Goal: Navigation & Orientation: Find specific page/section

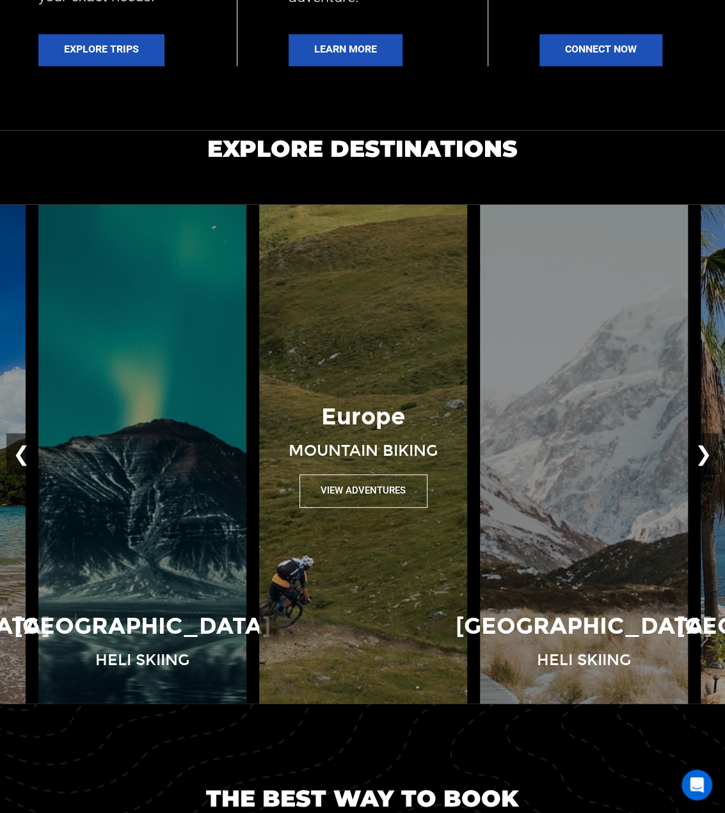
scroll to position [1088, 0]
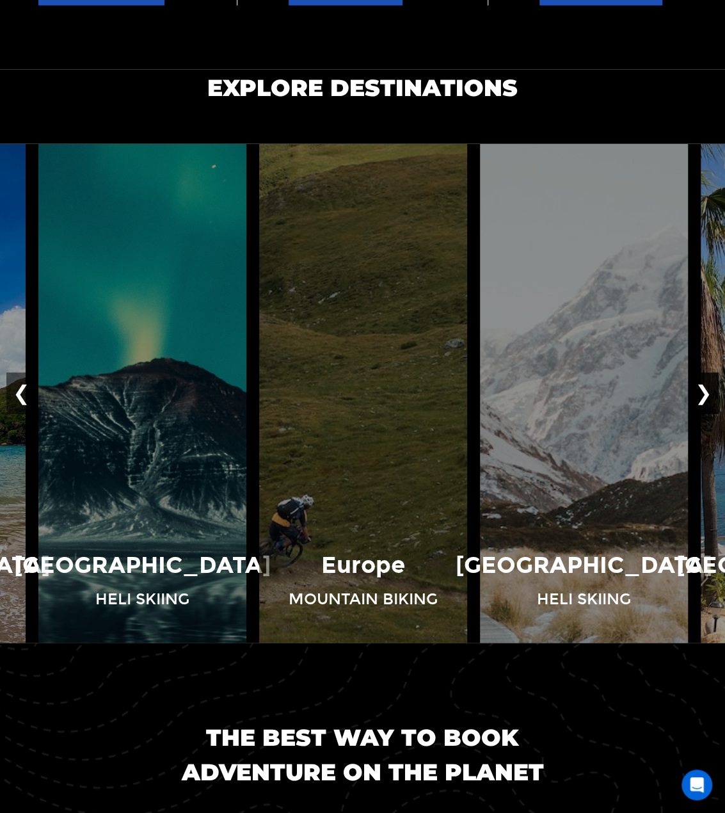
click at [701, 392] on button "❯" at bounding box center [704, 393] width 30 height 42
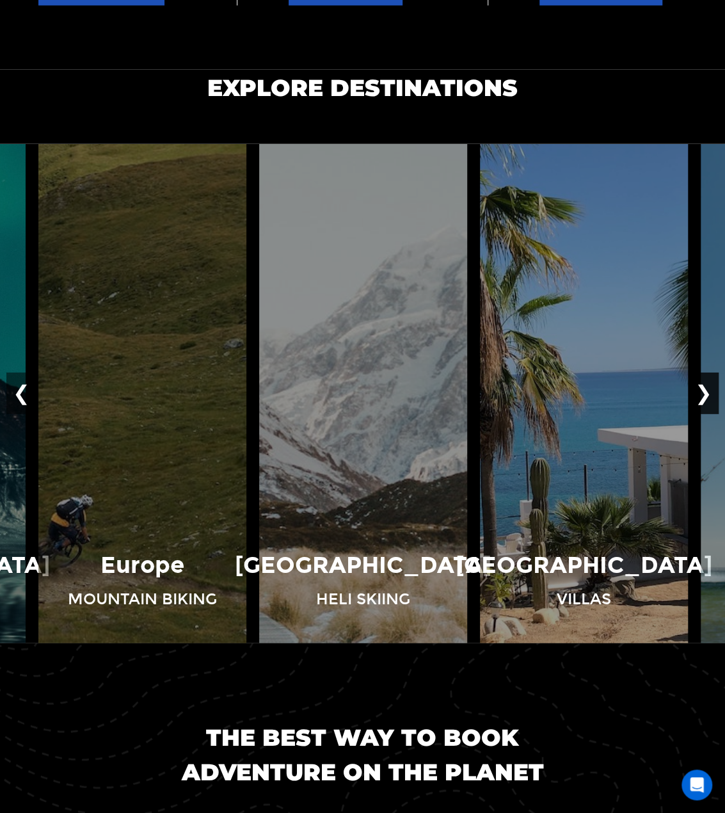
click at [701, 392] on button "❯" at bounding box center [704, 393] width 30 height 42
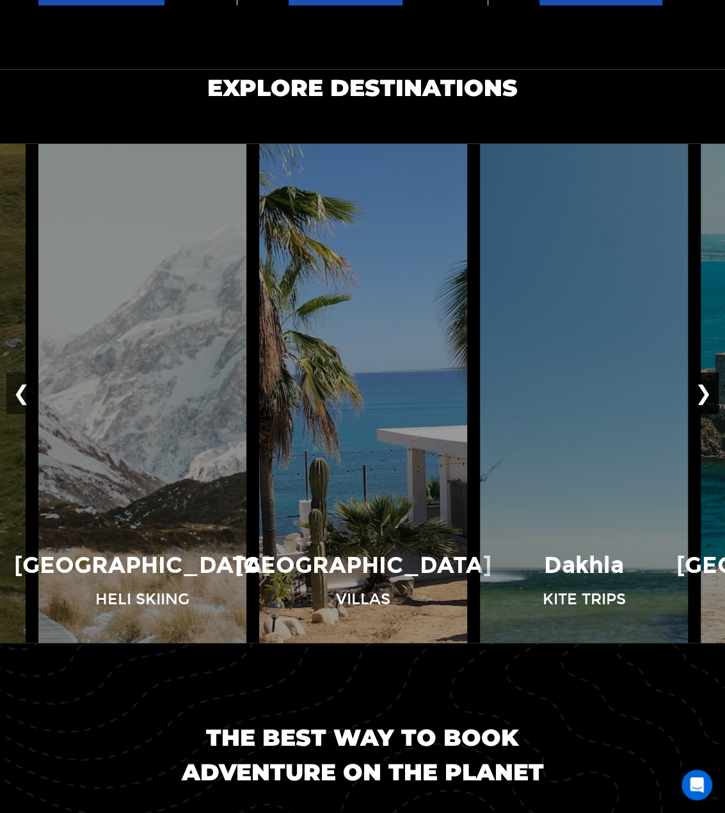
click at [701, 392] on button "❯" at bounding box center [704, 393] width 30 height 42
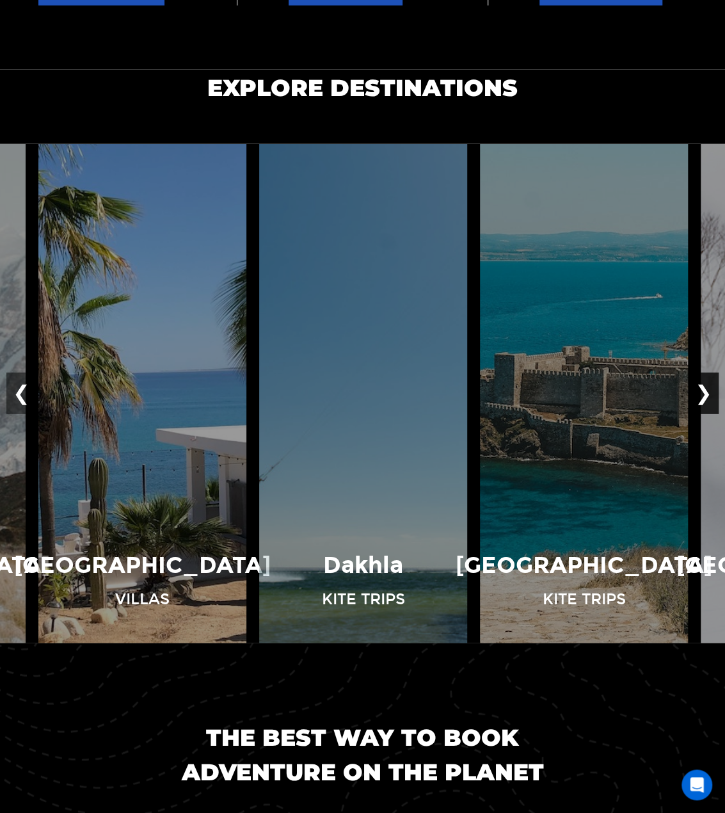
click at [701, 392] on button "❯" at bounding box center [704, 393] width 30 height 42
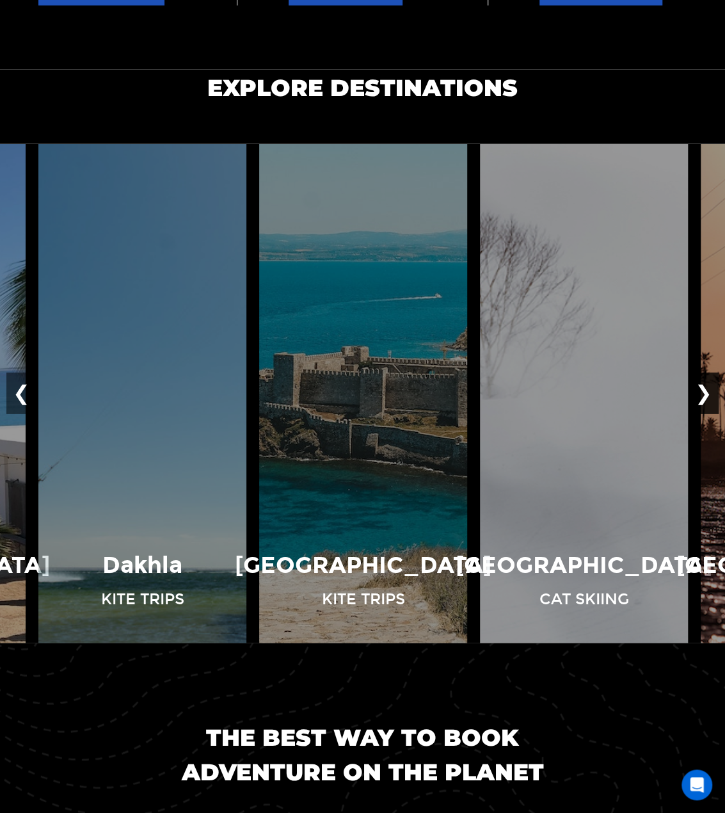
click at [701, 392] on button "❯" at bounding box center [704, 393] width 30 height 42
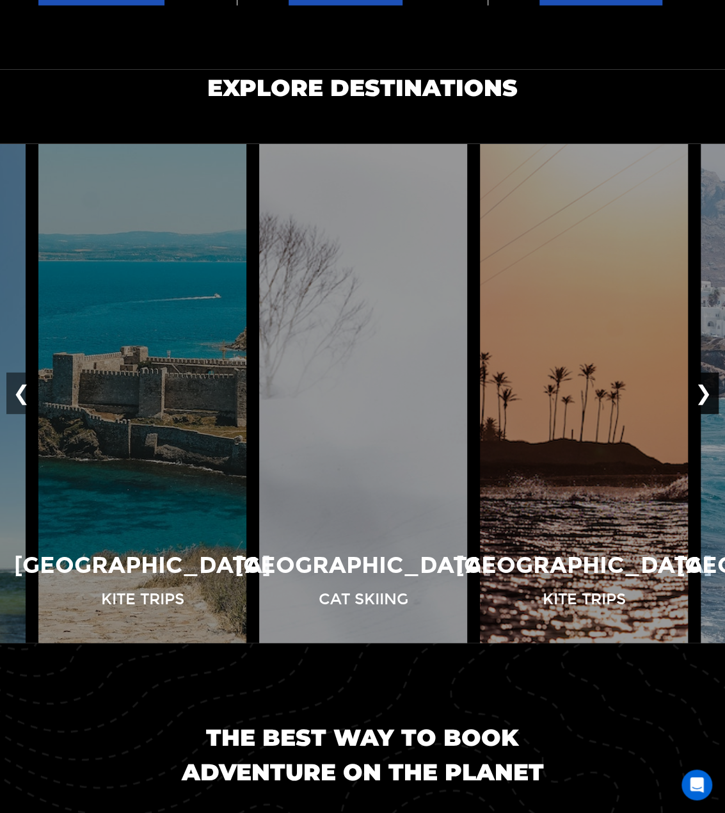
click at [701, 392] on button "❯" at bounding box center [704, 393] width 30 height 42
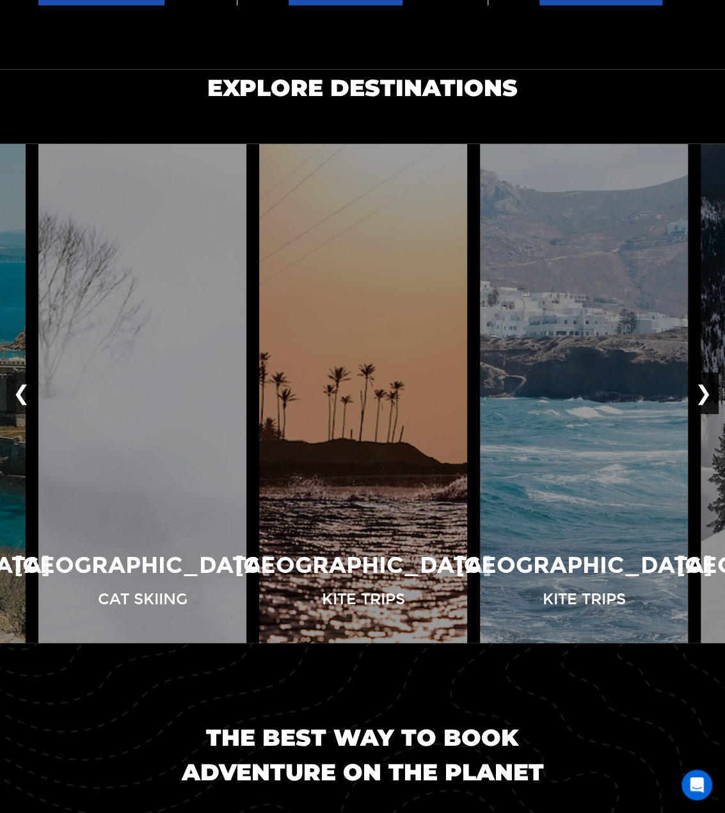
click at [701, 392] on button "❯" at bounding box center [704, 393] width 30 height 42
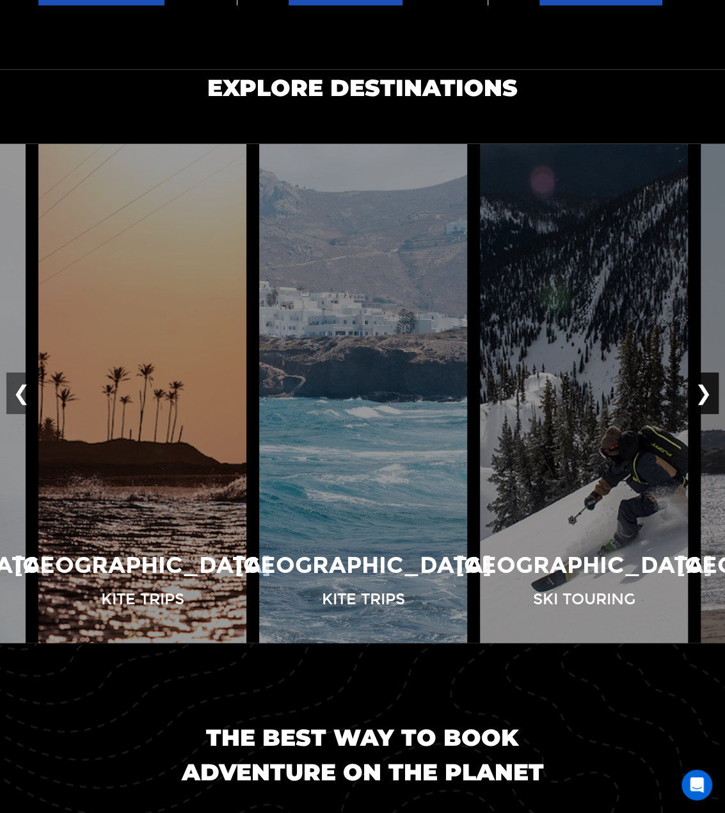
click at [701, 392] on button "❯" at bounding box center [704, 393] width 30 height 42
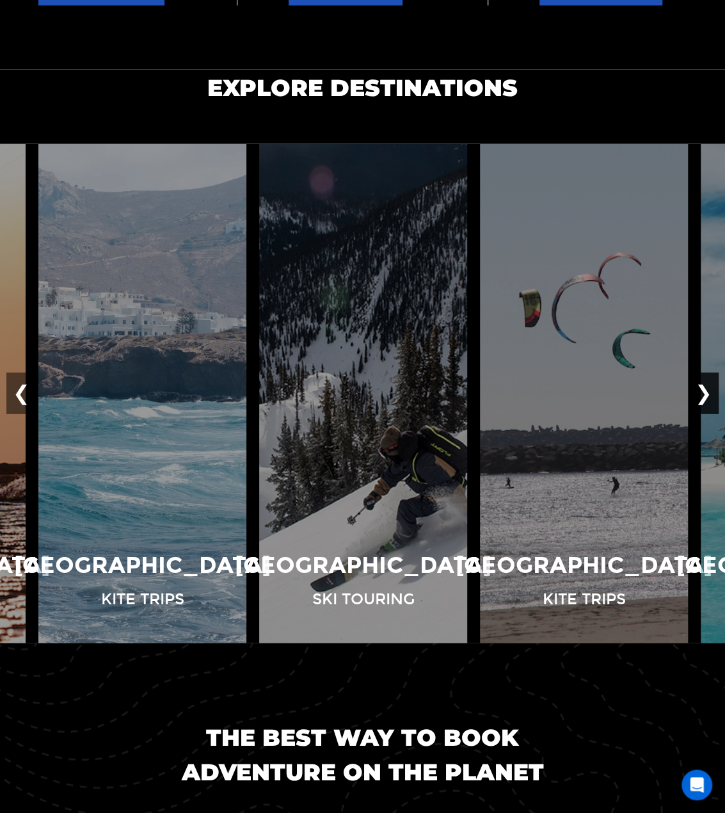
click at [701, 392] on button "❯" at bounding box center [704, 393] width 30 height 42
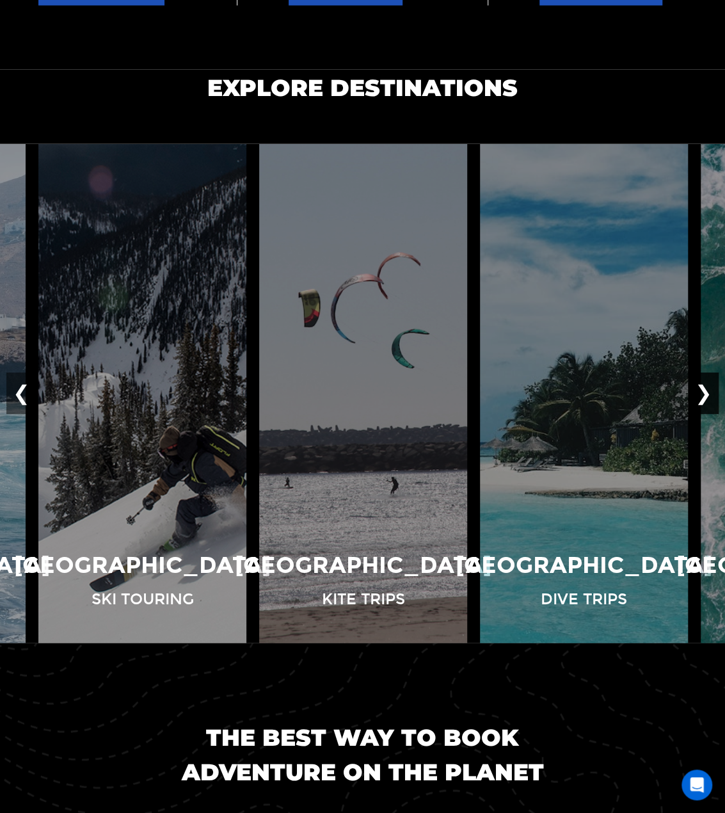
click at [701, 392] on button "❯" at bounding box center [704, 393] width 30 height 42
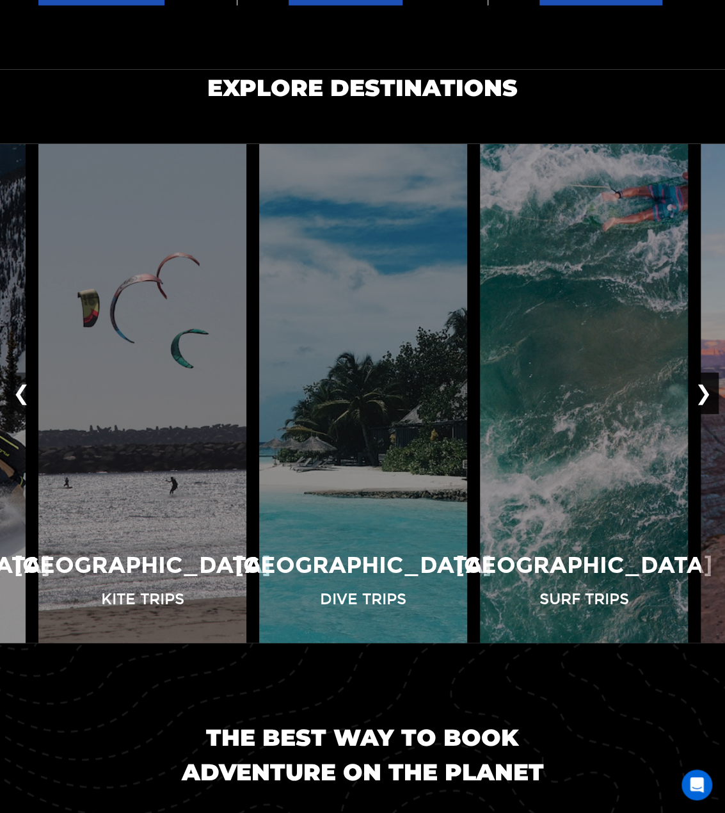
click at [701, 392] on button "❯" at bounding box center [704, 393] width 30 height 42
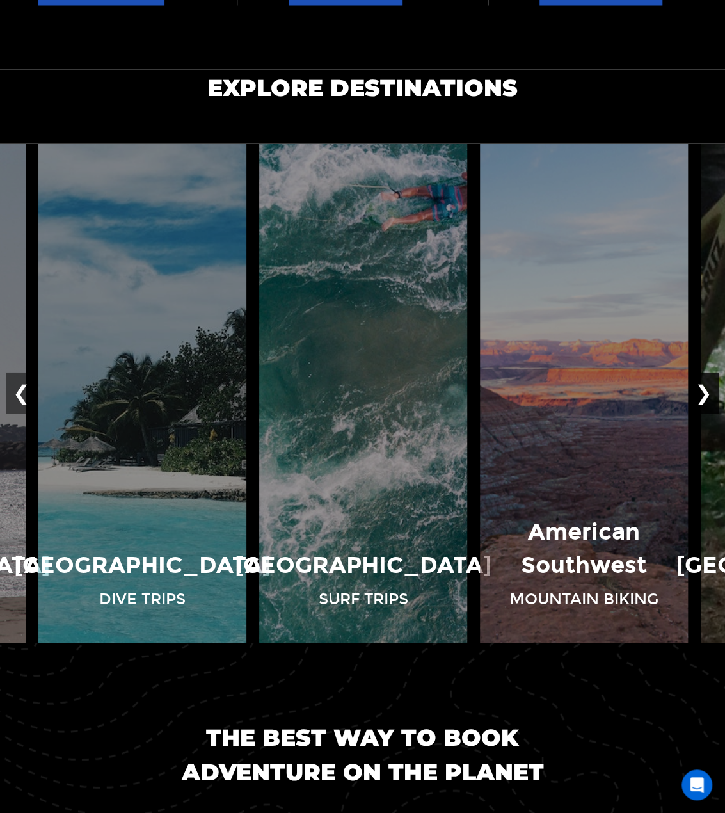
click at [701, 392] on button "❯" at bounding box center [704, 393] width 30 height 42
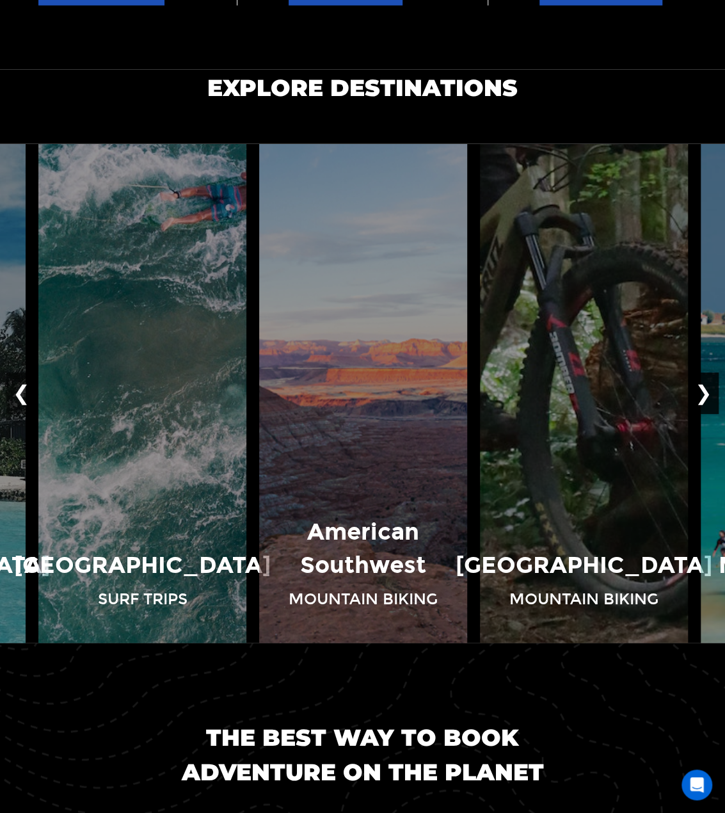
click at [701, 392] on button "❯" at bounding box center [704, 393] width 30 height 42
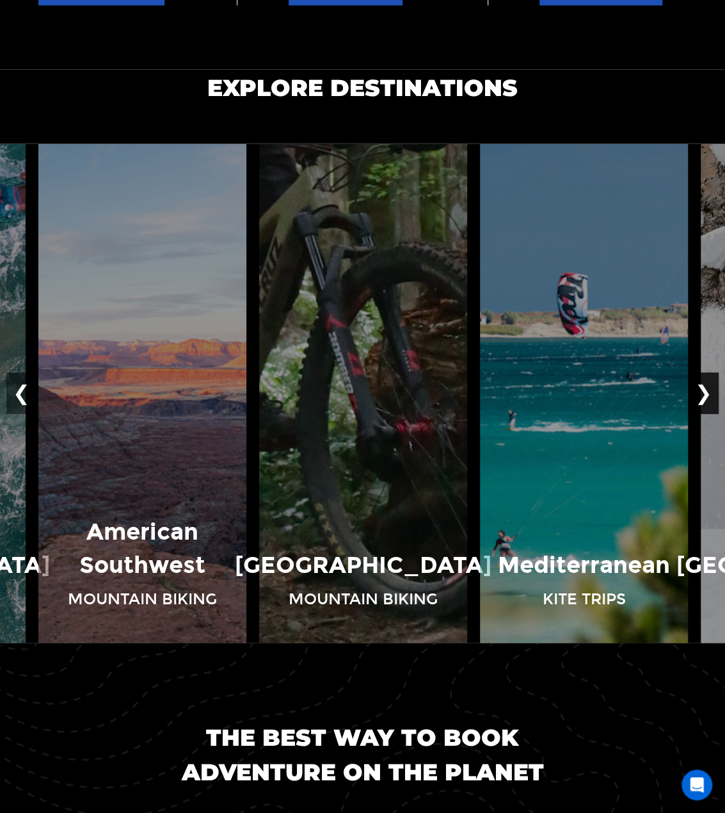
click at [701, 392] on button "❯" at bounding box center [704, 393] width 30 height 42
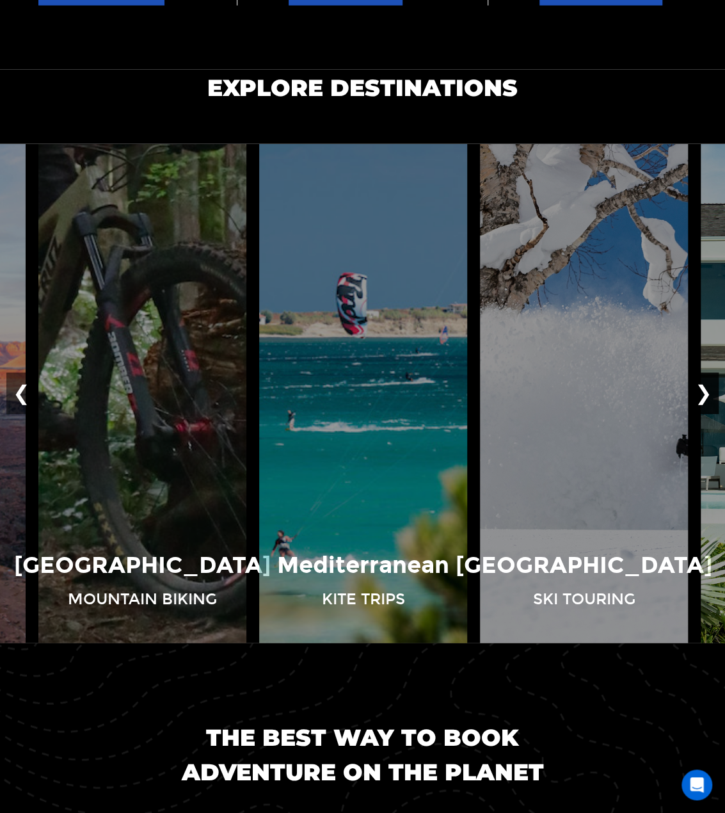
click at [701, 392] on button "❯" at bounding box center [704, 393] width 30 height 42
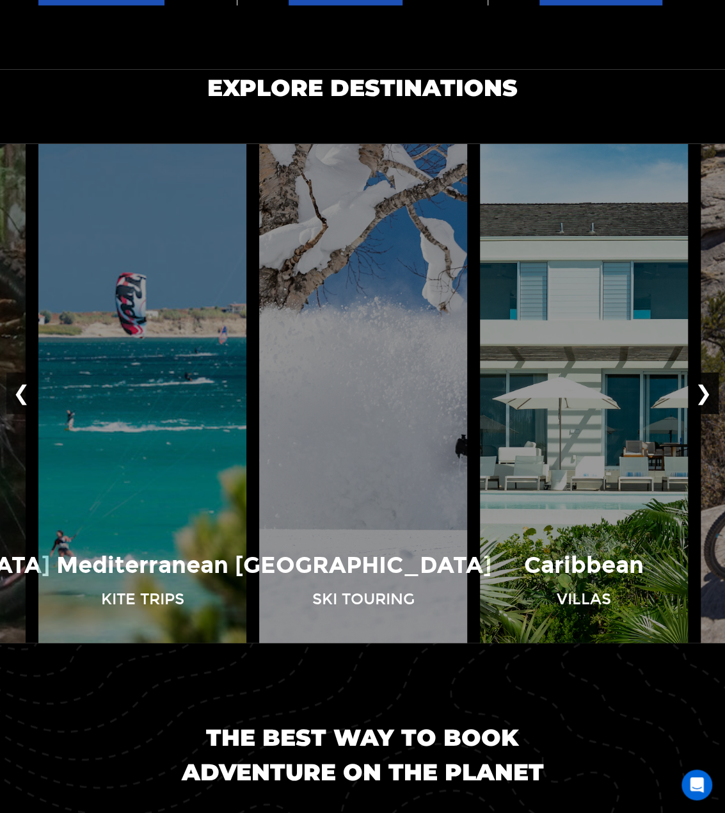
click at [701, 392] on button "❯" at bounding box center [704, 393] width 30 height 42
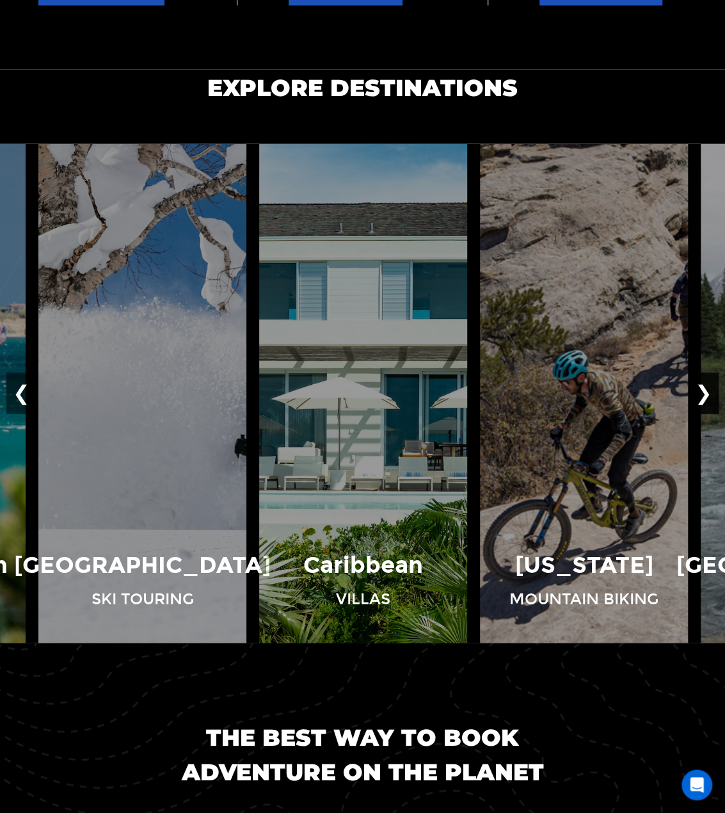
click at [698, 392] on button "❯" at bounding box center [704, 393] width 30 height 42
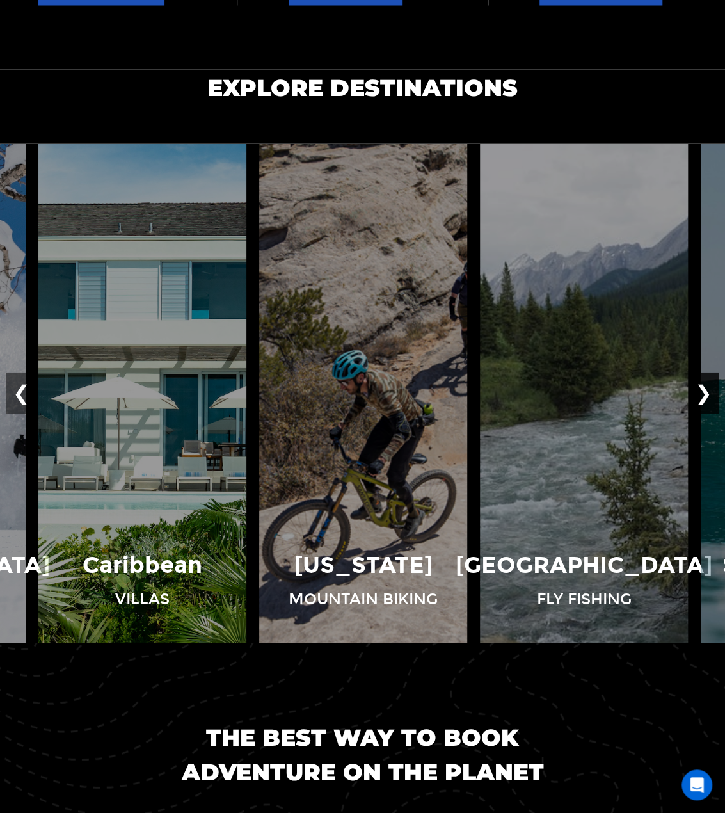
click at [698, 392] on button "❯" at bounding box center [704, 393] width 30 height 42
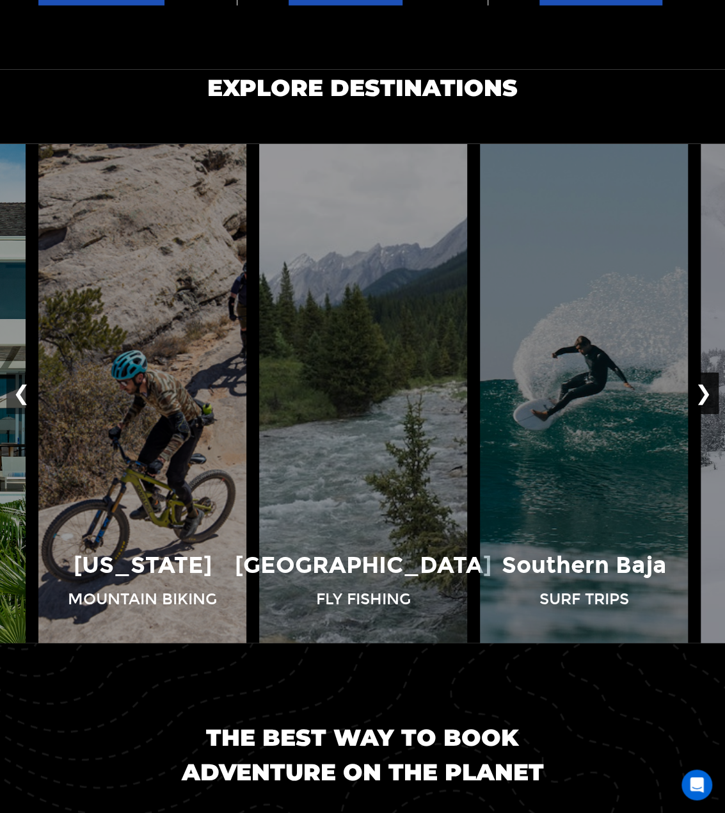
click at [698, 392] on button "❯" at bounding box center [704, 393] width 30 height 42
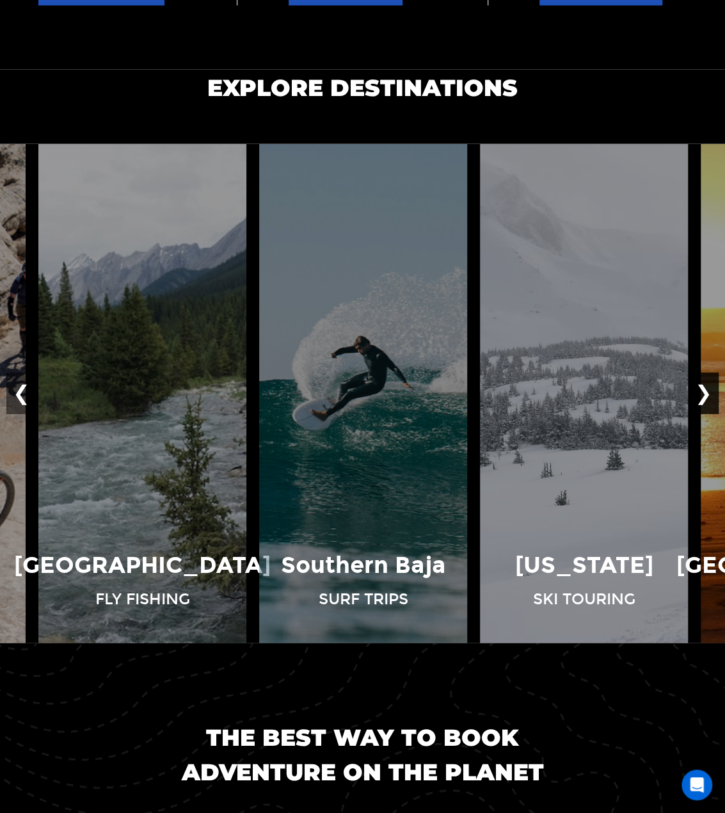
click at [698, 392] on button "❯" at bounding box center [704, 393] width 30 height 42
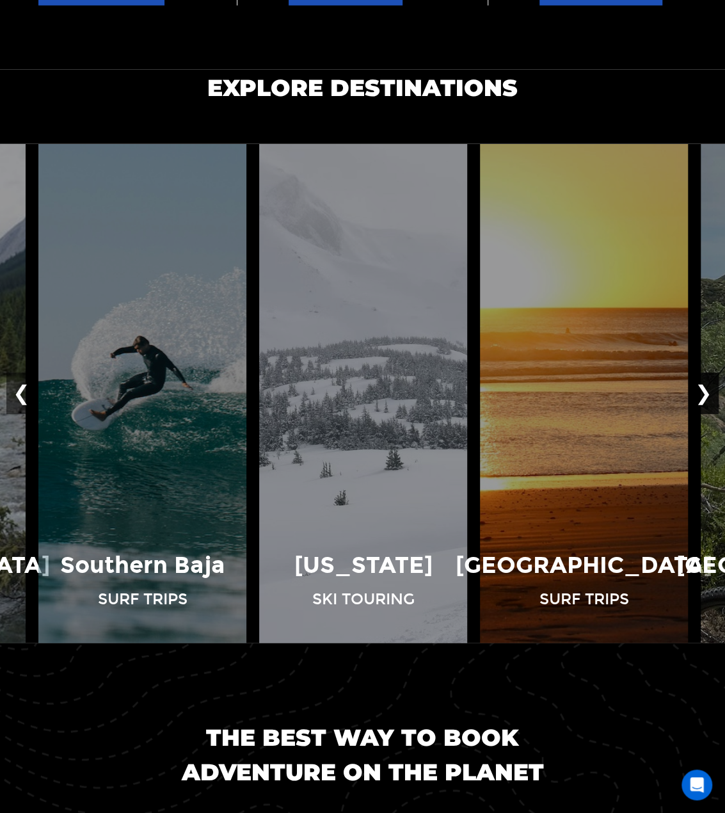
click at [698, 392] on button "❯" at bounding box center [704, 393] width 30 height 42
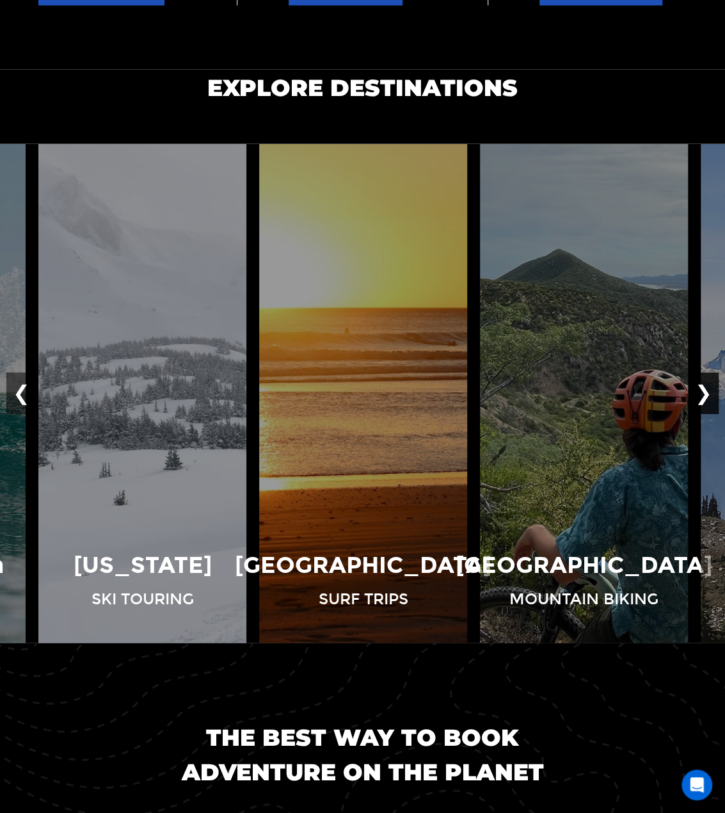
click at [698, 392] on button "❯" at bounding box center [704, 393] width 30 height 42
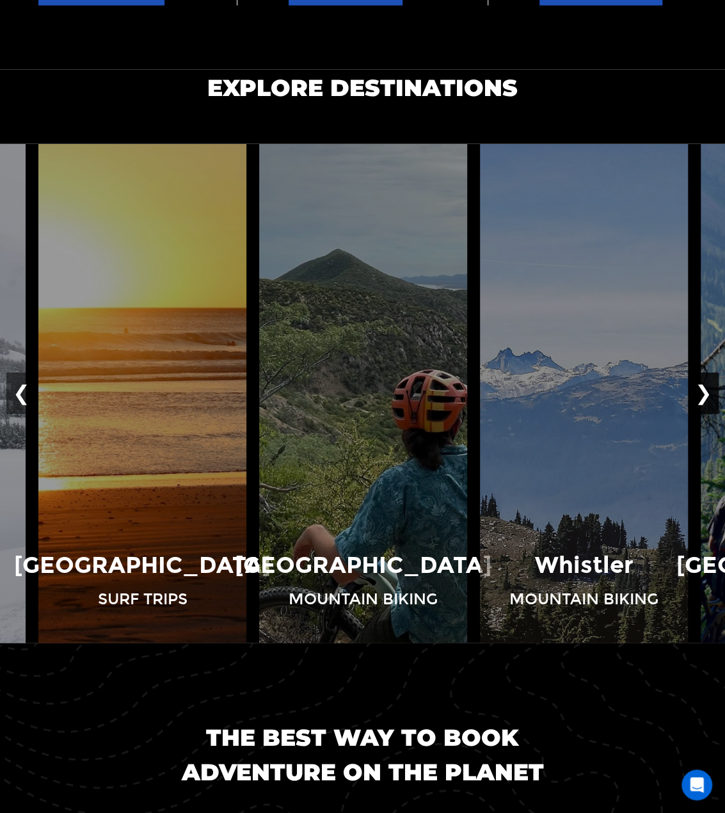
click at [698, 392] on button "❯" at bounding box center [704, 393] width 30 height 42
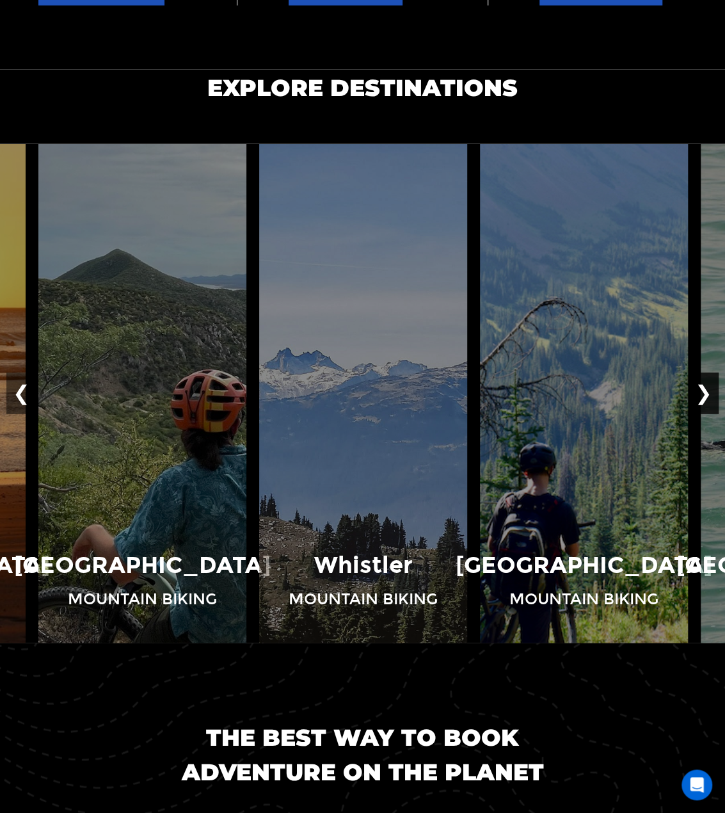
click at [697, 392] on button "❯" at bounding box center [704, 393] width 30 height 42
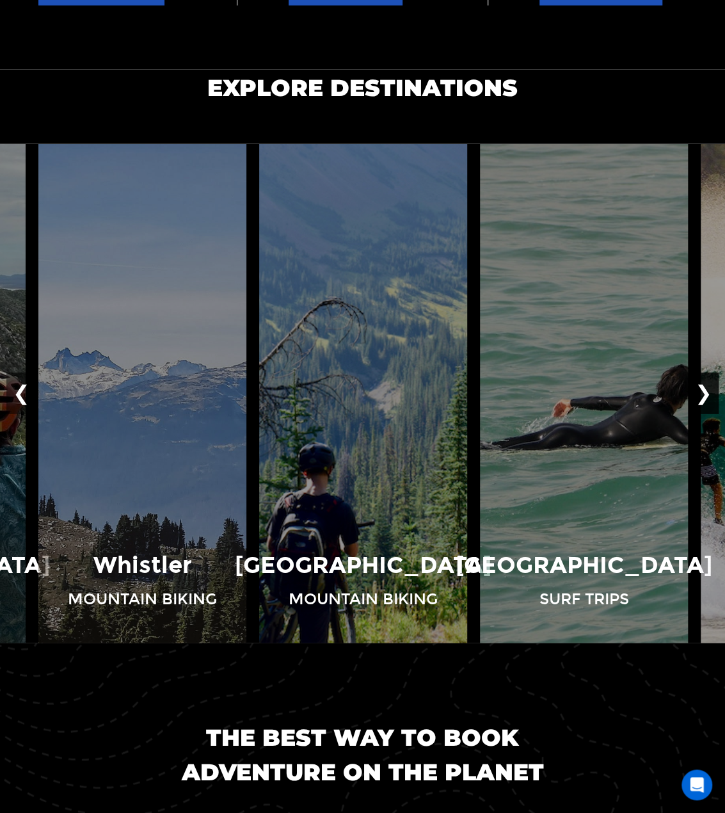
click at [697, 392] on button "❯" at bounding box center [704, 393] width 30 height 42
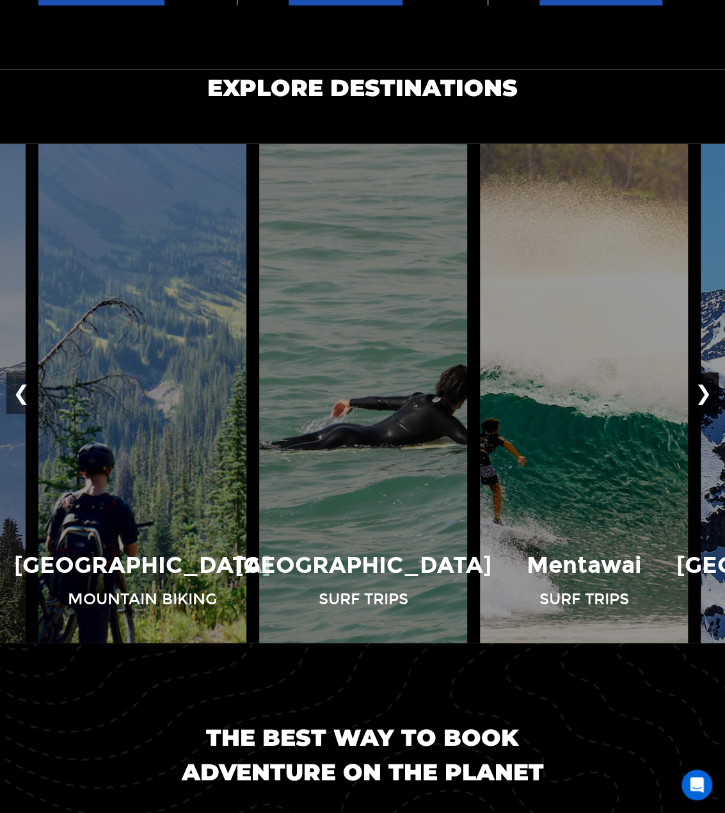
click at [697, 392] on button "❯" at bounding box center [704, 393] width 30 height 42
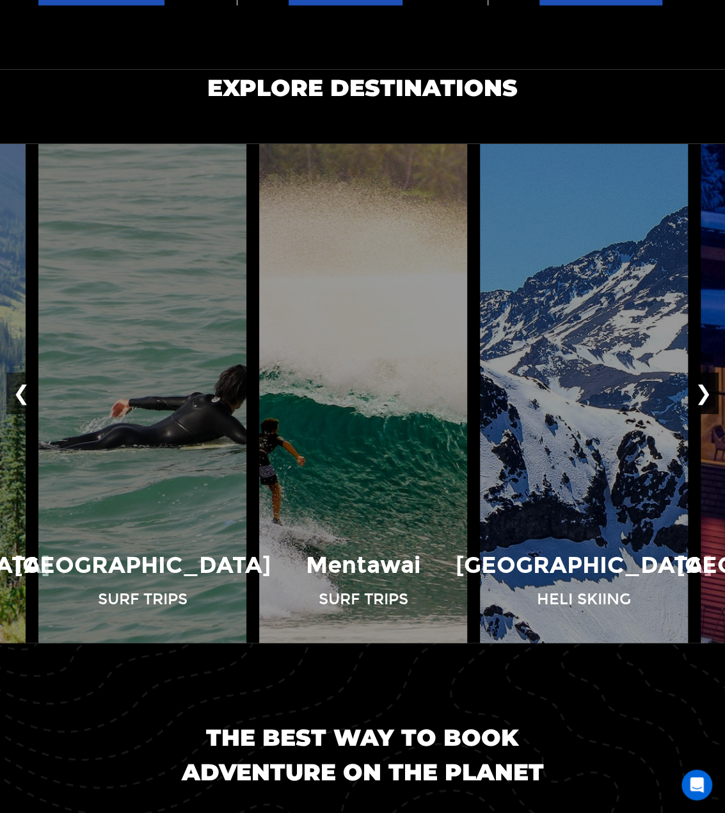
click at [697, 392] on button "❯" at bounding box center [704, 393] width 30 height 42
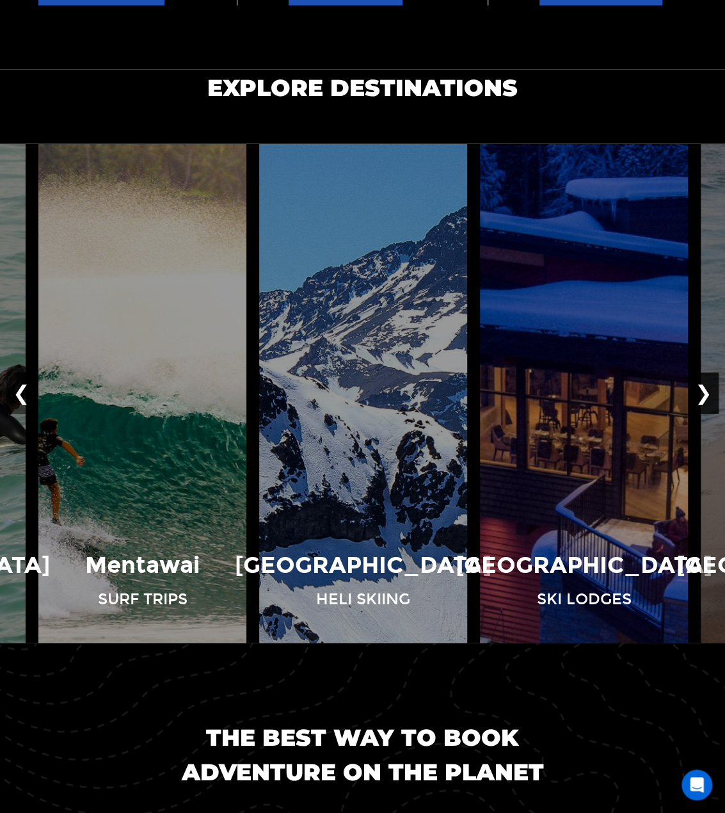
click at [697, 392] on button "❯" at bounding box center [704, 393] width 30 height 42
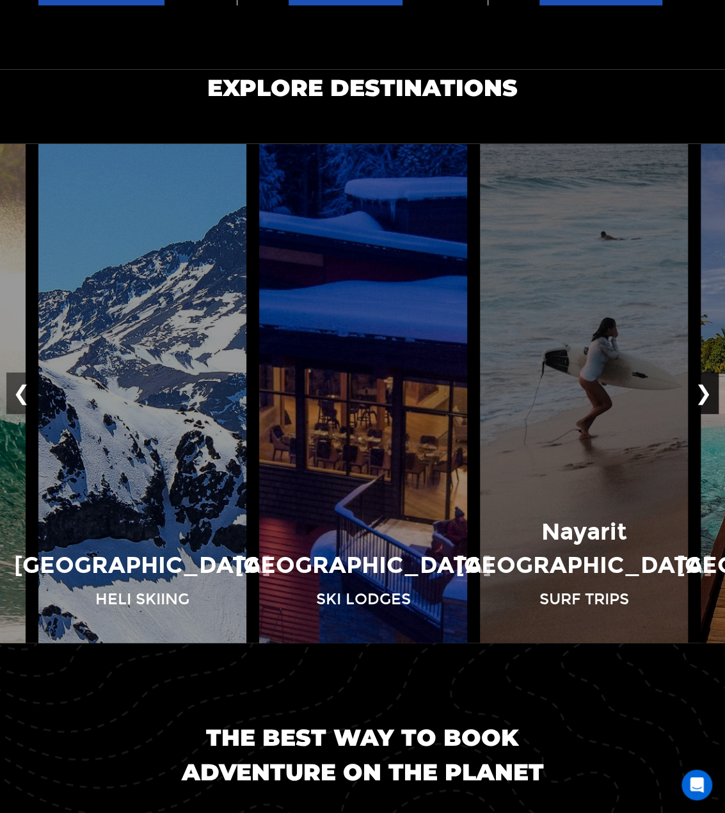
click at [697, 392] on button "❯" at bounding box center [704, 393] width 30 height 42
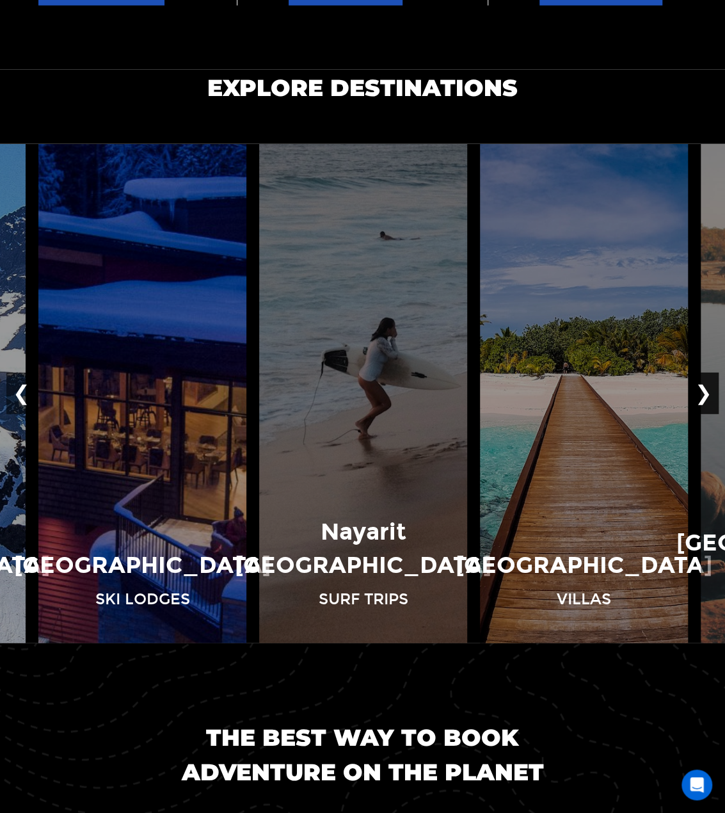
click at [697, 392] on button "❯" at bounding box center [704, 393] width 30 height 42
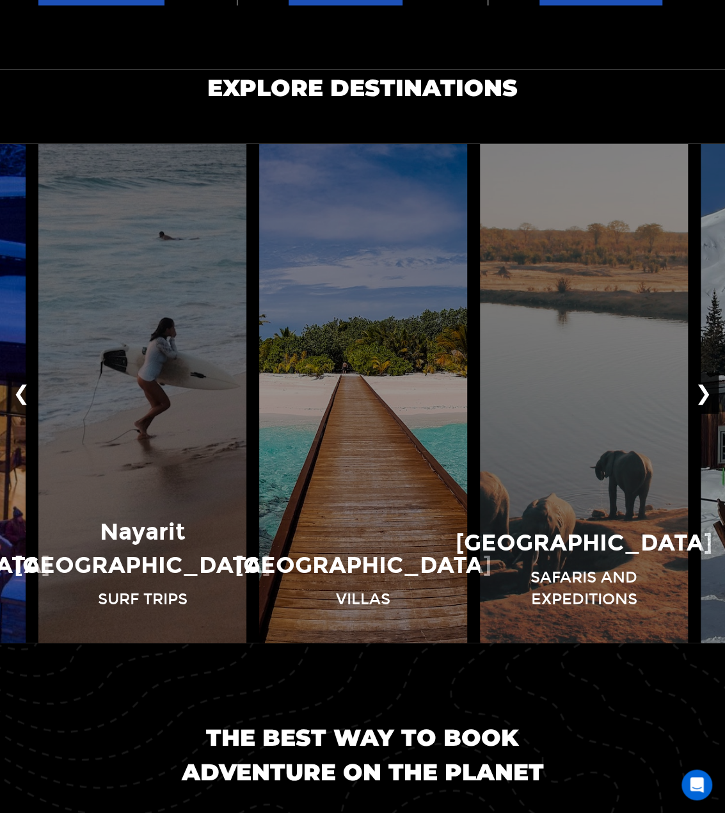
click at [697, 392] on button "❯" at bounding box center [704, 393] width 30 height 42
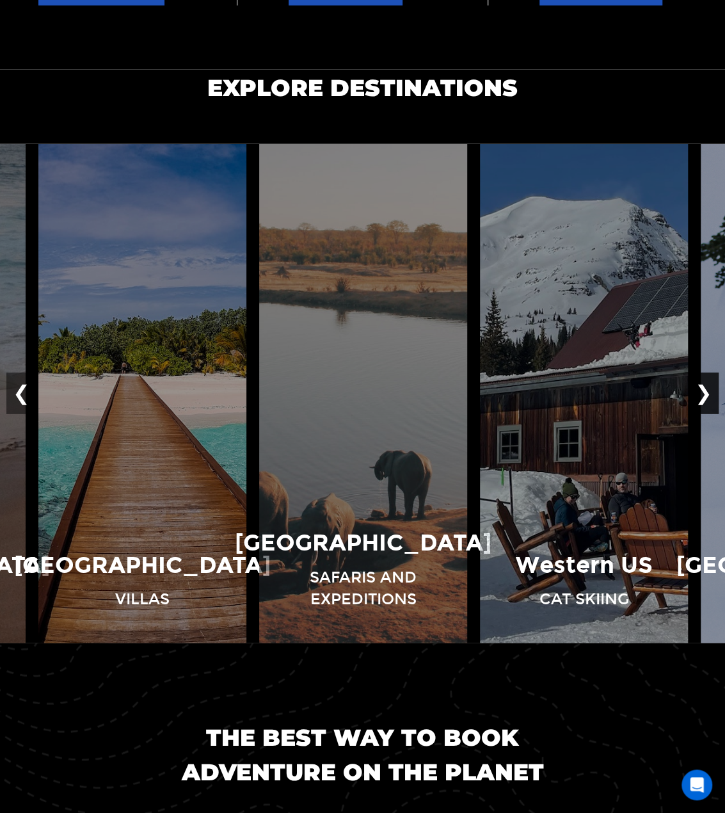
click at [697, 392] on button "❯" at bounding box center [704, 393] width 30 height 42
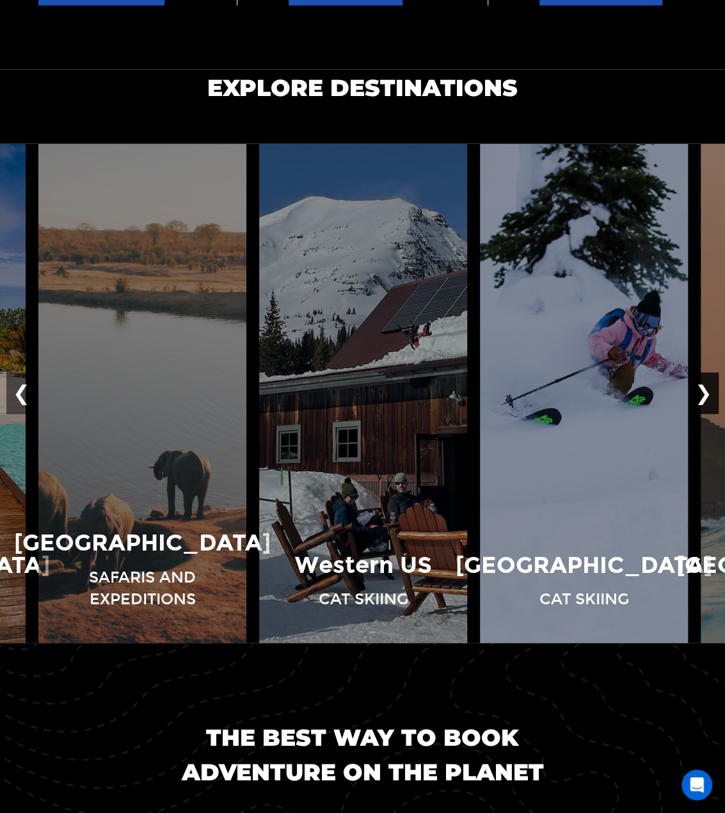
click at [697, 392] on button "❯" at bounding box center [704, 393] width 30 height 42
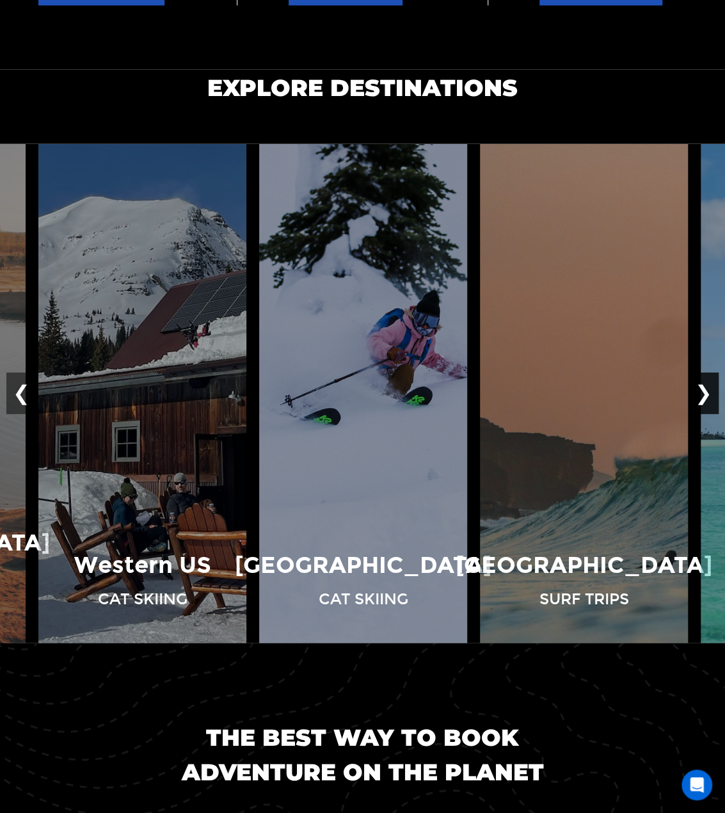
click at [697, 392] on button "❯" at bounding box center [704, 393] width 30 height 42
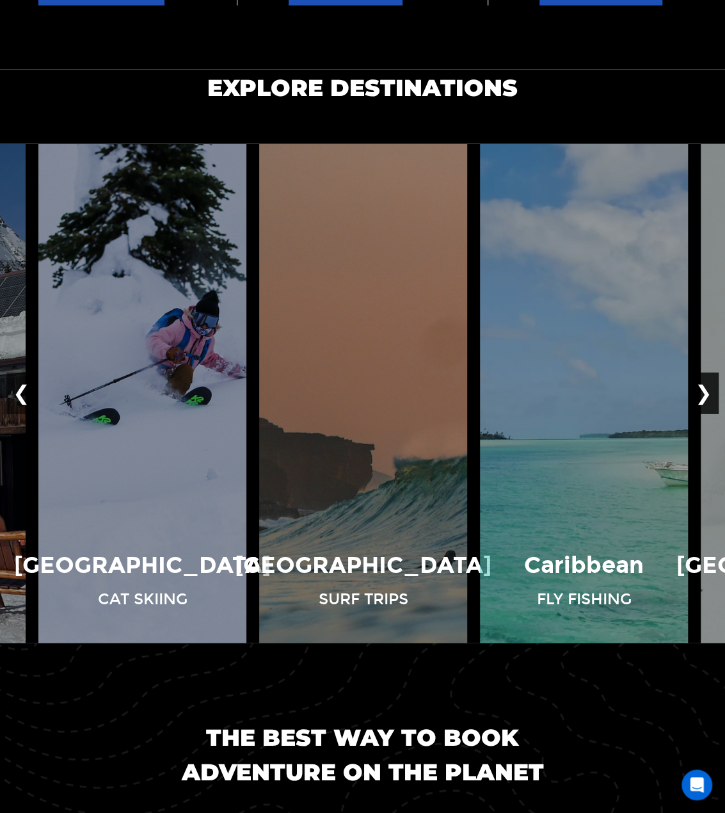
click at [697, 392] on button "❯" at bounding box center [704, 393] width 30 height 42
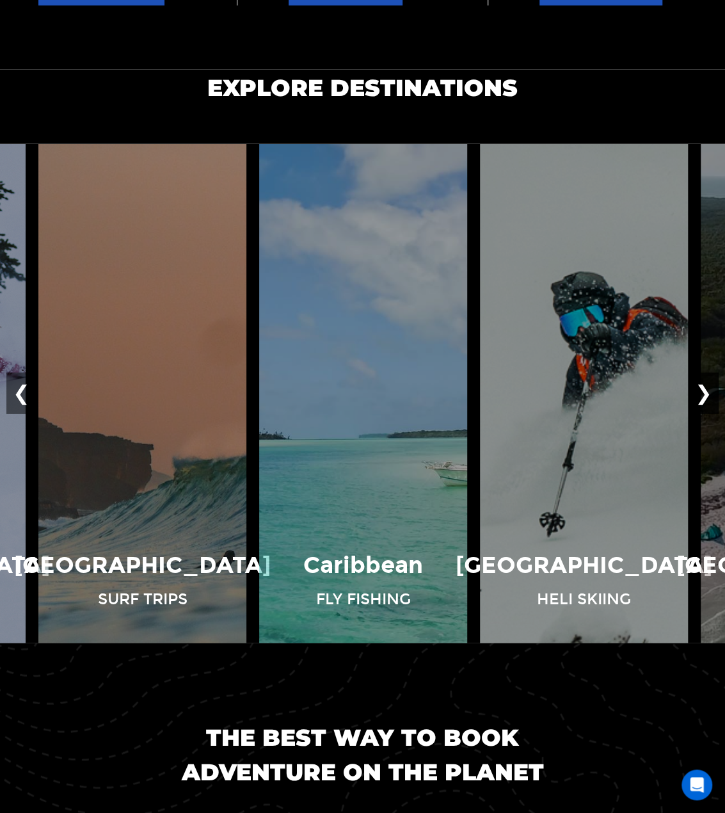
click at [697, 392] on button "❯" at bounding box center [704, 393] width 30 height 42
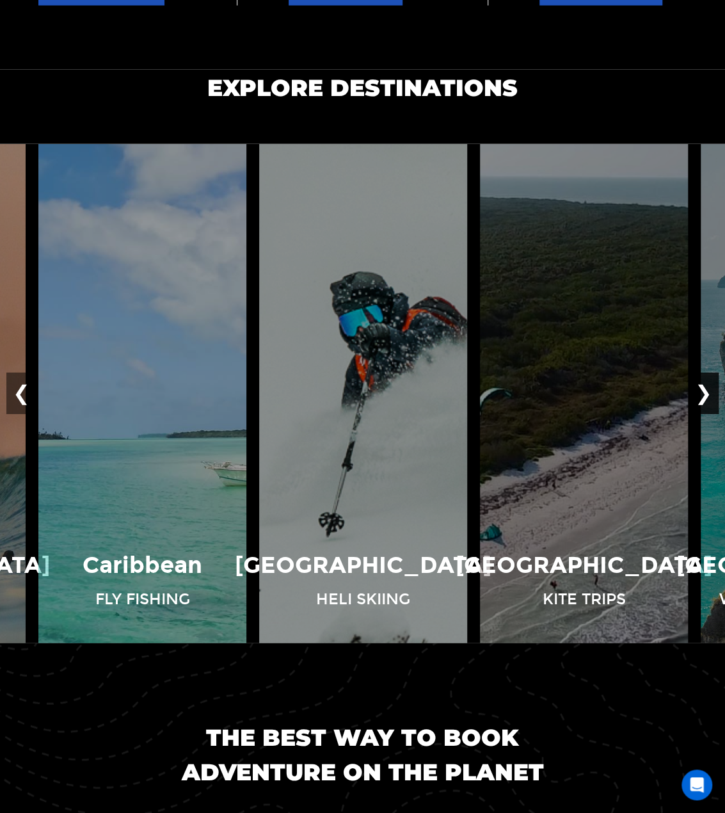
click at [696, 392] on button "❯" at bounding box center [704, 393] width 30 height 42
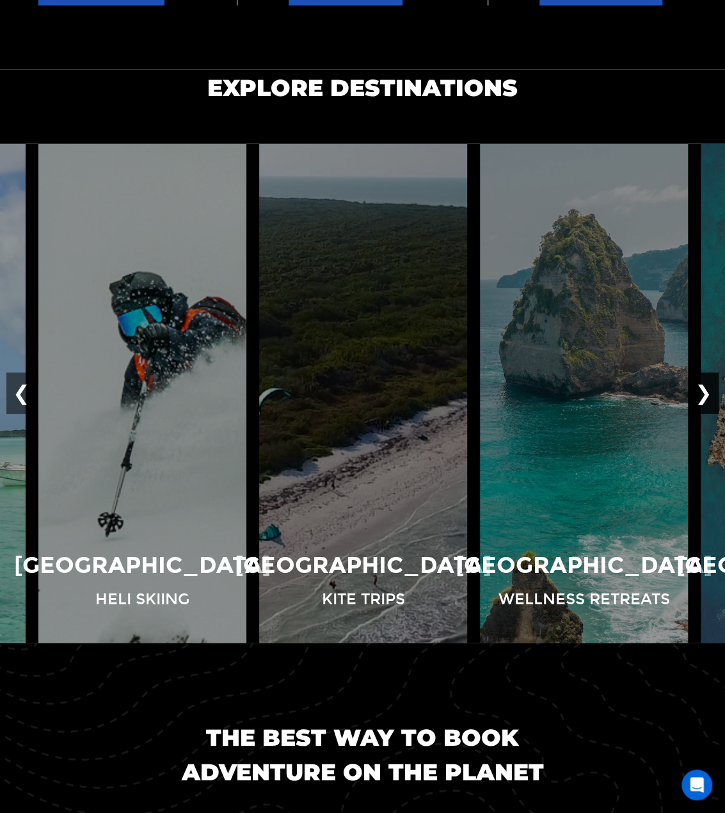
click at [696, 392] on button "❯" at bounding box center [704, 393] width 30 height 42
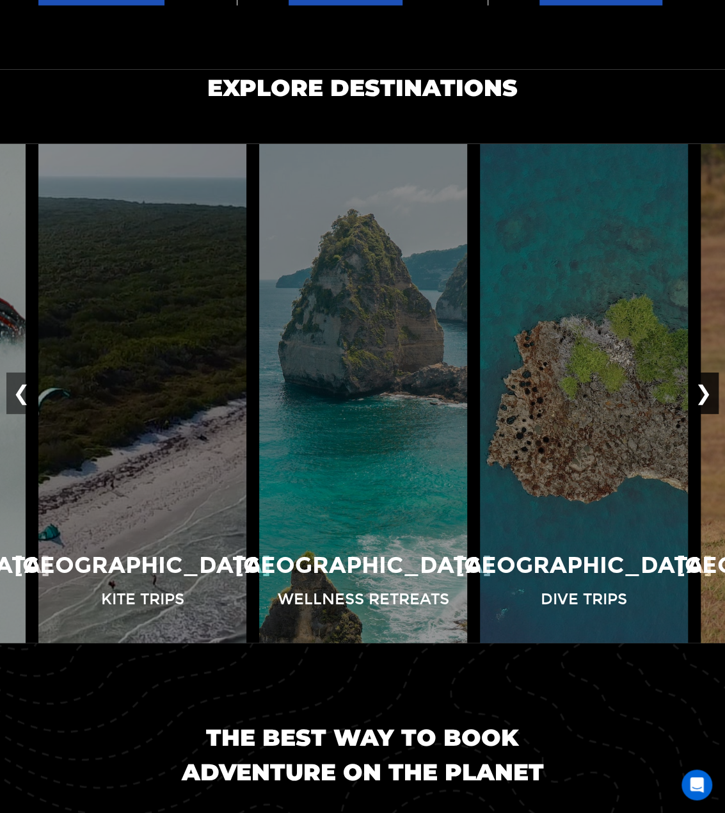
click at [696, 392] on button "❯" at bounding box center [704, 393] width 30 height 42
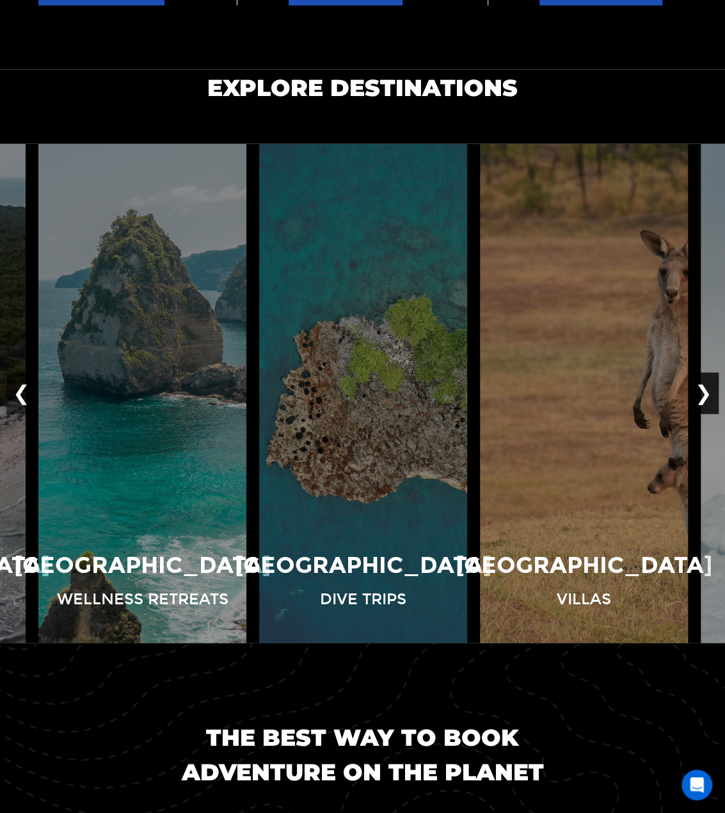
click at [696, 392] on button "❯" at bounding box center [704, 393] width 30 height 42
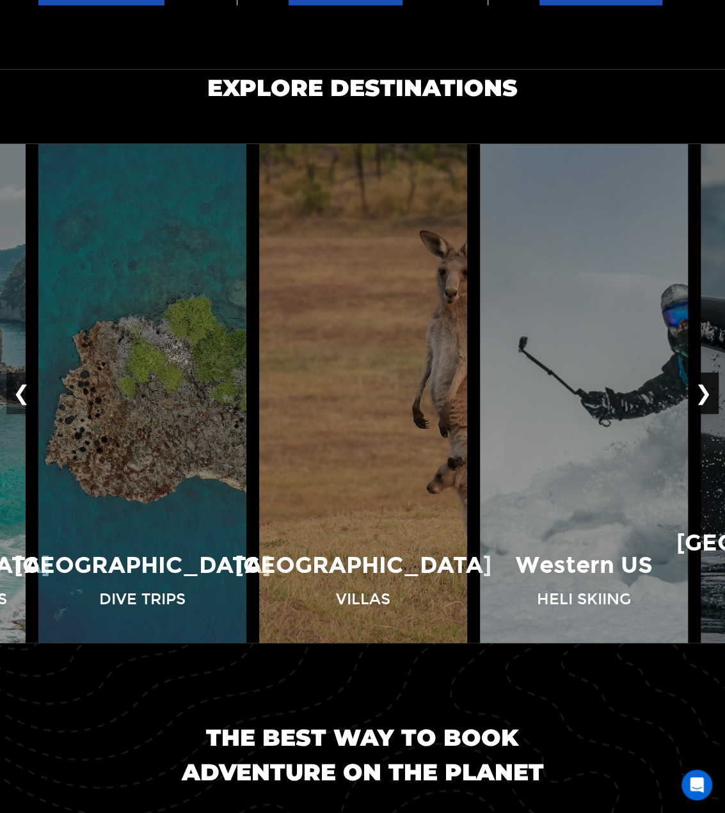
click at [696, 392] on button "❯" at bounding box center [704, 393] width 30 height 42
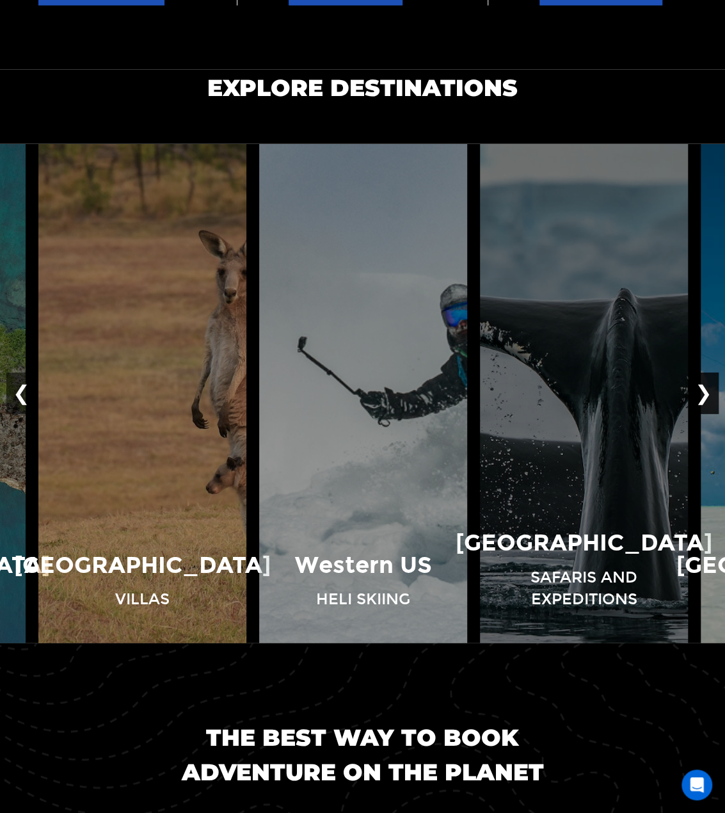
click at [695, 392] on button "❯" at bounding box center [704, 393] width 30 height 42
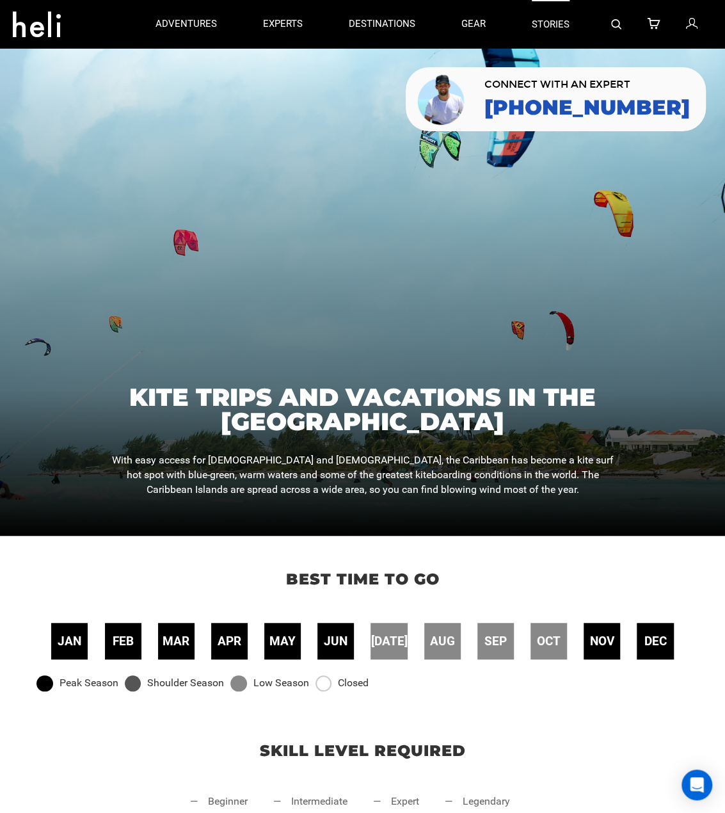
click at [550, 26] on link "stories" at bounding box center [551, 24] width 38 height 48
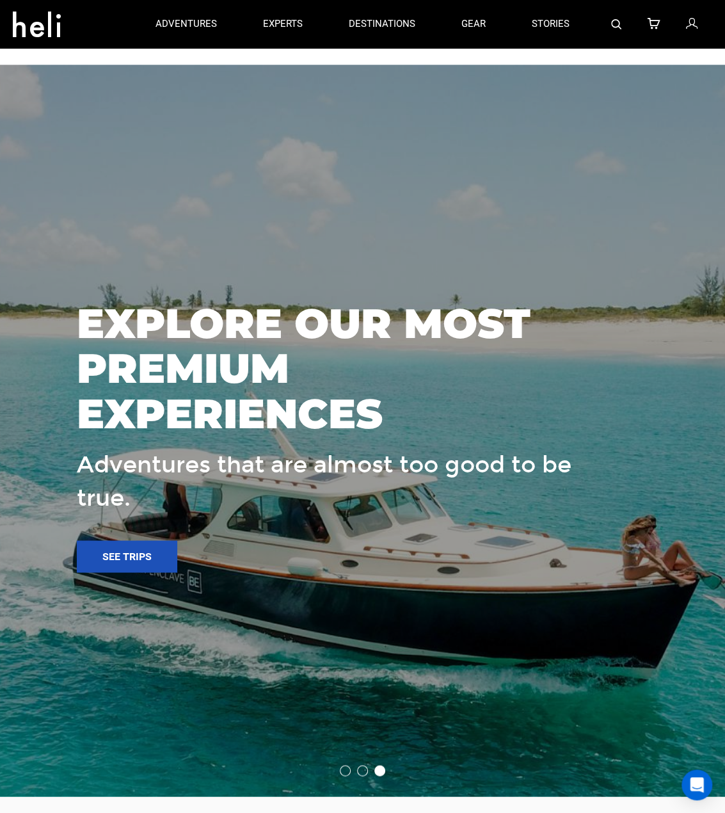
scroll to position [2368, 0]
